Goal: Check status: Check status

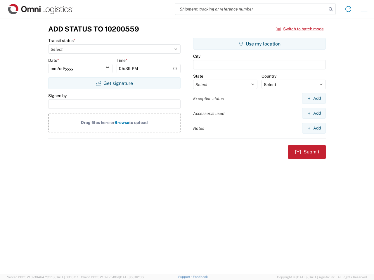
click at [251, 9] on input "search" at bounding box center [250, 9] width 151 height 11
click at [331, 9] on icon at bounding box center [330, 9] width 8 height 8
click at [348, 9] on icon at bounding box center [347, 8] width 9 height 9
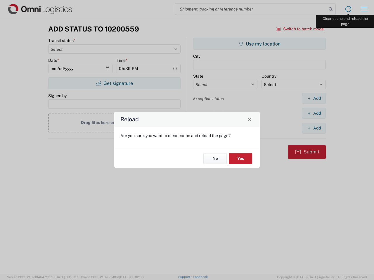
click at [364, 9] on div "Reload Are you sure, you want to clear cache and reload the page? No Yes" at bounding box center [187, 140] width 374 height 280
click at [300, 29] on div "Reload Are you sure, you want to clear cache and reload the page? No Yes" at bounding box center [187, 140] width 374 height 280
click at [114, 83] on div "Reload Are you sure, you want to clear cache and reload the page? No Yes" at bounding box center [187, 140] width 374 height 280
click at [259, 44] on div "Reload Are you sure, you want to clear cache and reload the page? No Yes" at bounding box center [187, 140] width 374 height 280
click at [314, 98] on div "Reload Are you sure, you want to clear cache and reload the page? No Yes" at bounding box center [187, 140] width 374 height 280
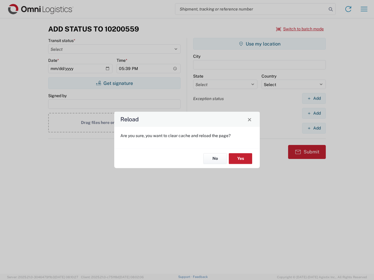
click at [314, 113] on div "Reload Are you sure, you want to clear cache and reload the page? No Yes" at bounding box center [187, 140] width 374 height 280
click at [314, 128] on div "Reload Are you sure, you want to clear cache and reload the page? No Yes" at bounding box center [187, 140] width 374 height 280
